Goal: Feedback & Contribution: Leave review/rating

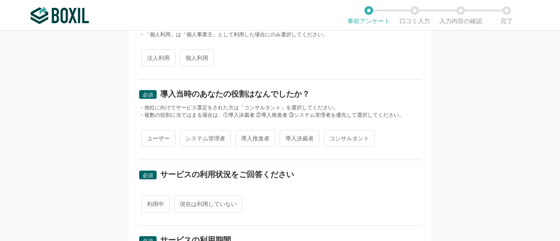
scroll to position [164, 0]
click at [154, 56] on span "法人利用" at bounding box center [158, 57] width 34 height 17
click at [149, 56] on input "法人利用" at bounding box center [147, 53] width 6 height 6
radio input "true"
click at [143, 145] on span "ユーザー" at bounding box center [158, 138] width 34 height 17
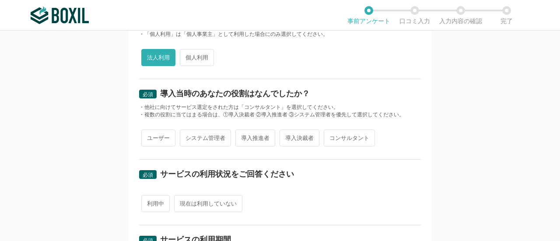
click at [144, 137] on input "ユーザー" at bounding box center [147, 134] width 6 height 6
radio input "true"
click at [155, 207] on span "利用中" at bounding box center [155, 203] width 28 height 17
click at [149, 202] on input "利用中" at bounding box center [147, 200] width 6 height 6
radio input "true"
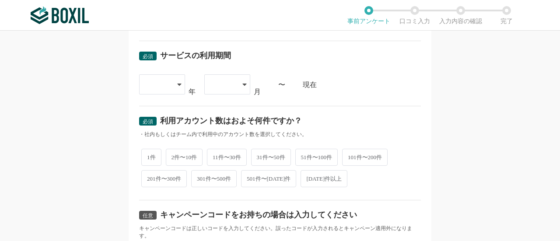
scroll to position [348, 0]
click at [177, 81] on icon at bounding box center [179, 84] width 4 height 7
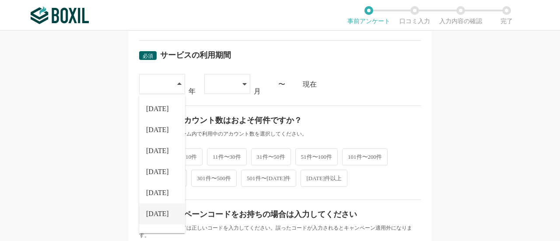
click at [152, 211] on span "[DATE]" at bounding box center [157, 214] width 23 height 7
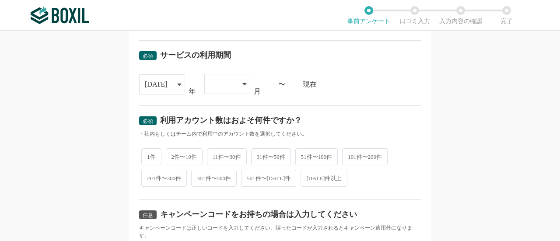
click at [232, 81] on div at bounding box center [223, 83] width 26 height 19
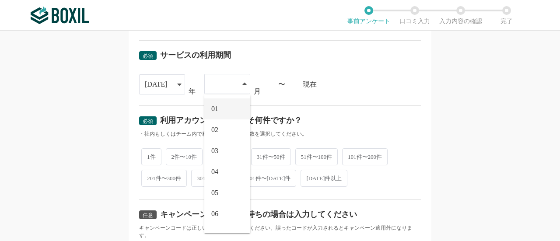
click at [221, 107] on li "01" at bounding box center [227, 108] width 46 height 21
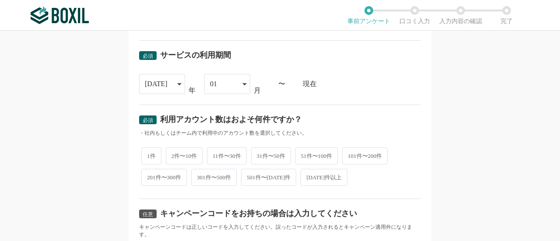
click at [185, 153] on span "2件〜10件" at bounding box center [184, 155] width 37 height 17
click at [174, 153] on input "2件〜10件" at bounding box center [171, 152] width 6 height 6
radio input "true"
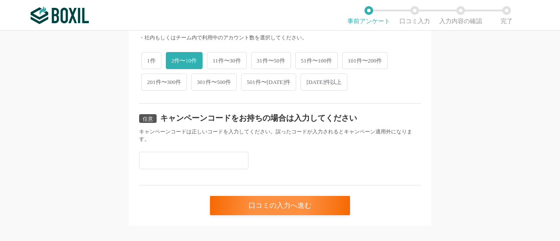
scroll to position [453, 0]
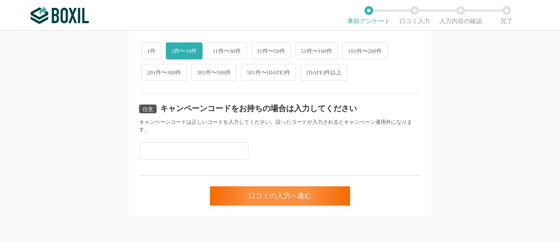
click at [233, 183] on div "口コミの入力へ進む" at bounding box center [280, 191] width 282 height 30
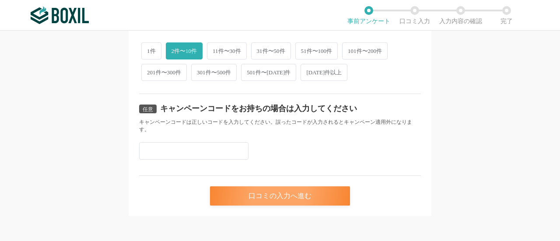
click at [235, 193] on div "口コミの入力へ進む" at bounding box center [280, 195] width 140 height 19
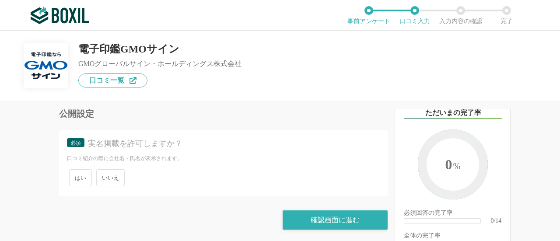
scroll to position [2674, 0]
click at [122, 186] on span "いいえ" at bounding box center [110, 177] width 28 height 17
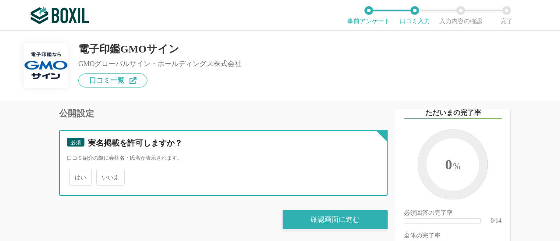
click at [104, 176] on input "いいえ" at bounding box center [101, 173] width 6 height 6
radio input "true"
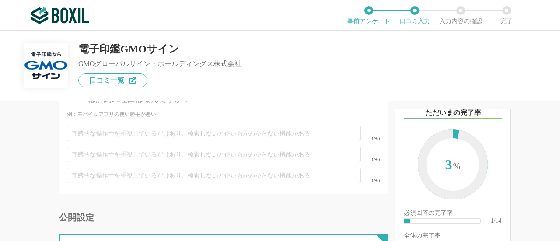
scroll to position [2568, 0]
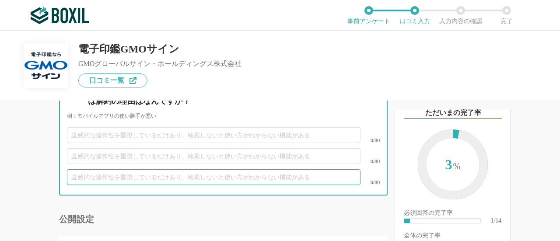
click at [122, 185] on input "text" at bounding box center [214, 177] width 294 height 16
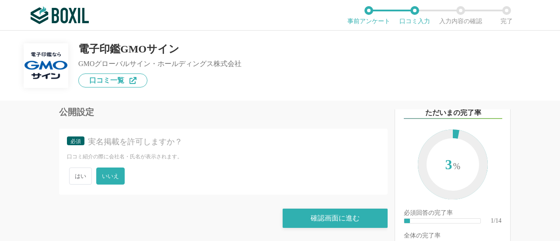
scroll to position [2689, 0]
click at [66, 9] on img at bounding box center [60, 16] width 58 height 18
